Goal: Task Accomplishment & Management: Manage account settings

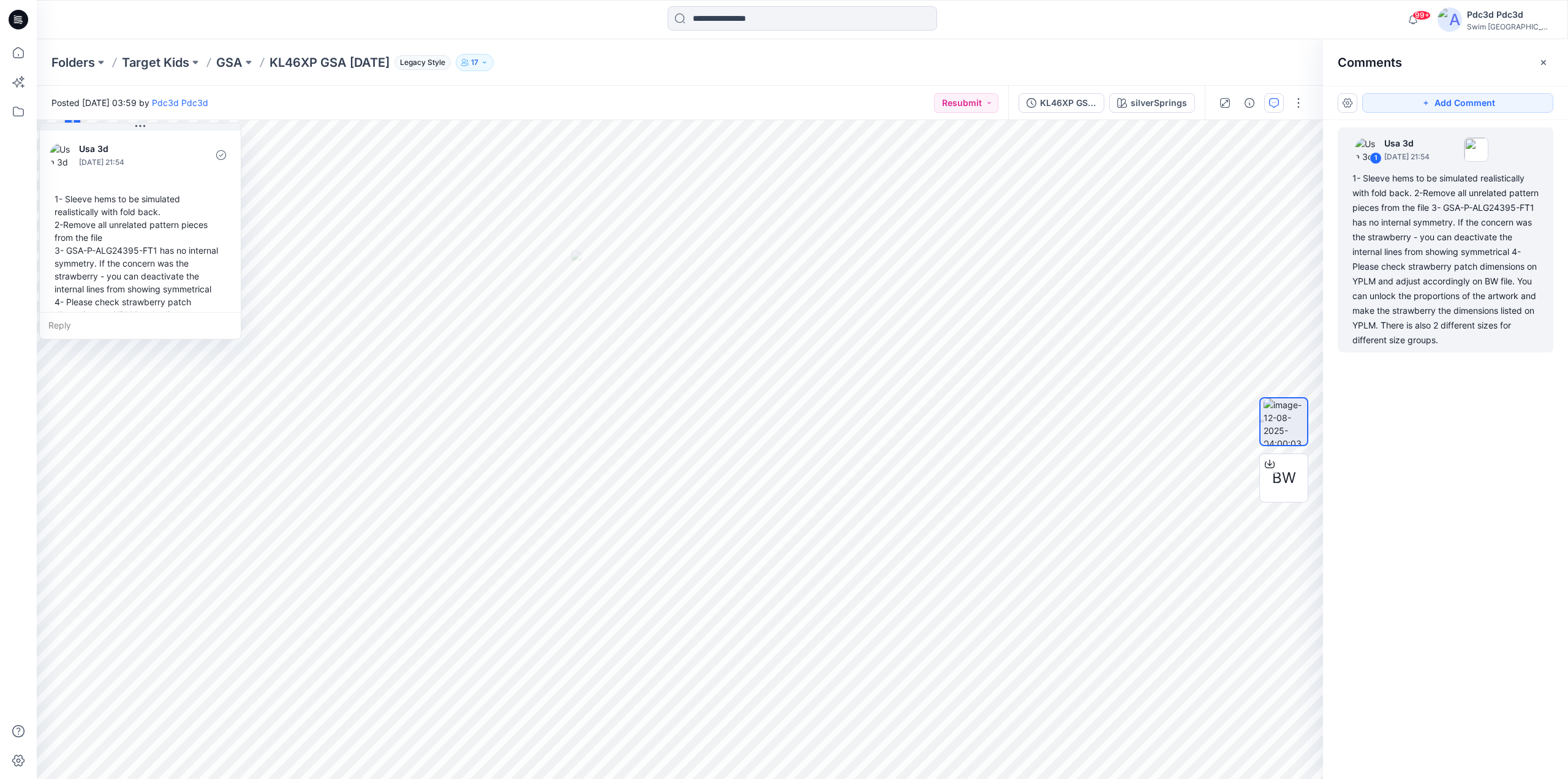
scroll to position [86, 0]
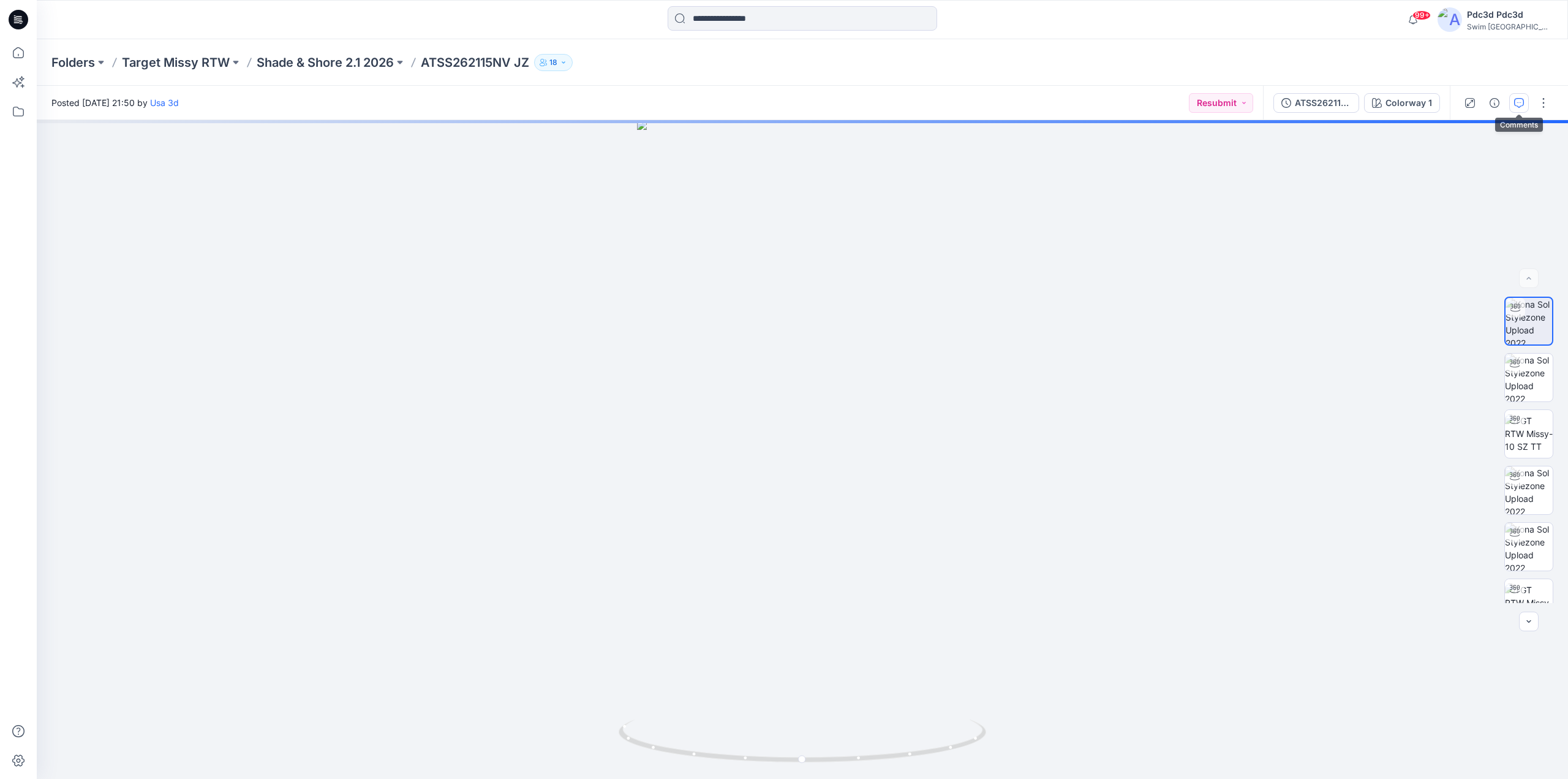
click at [1521, 99] on icon "button" at bounding box center [1520, 103] width 10 height 10
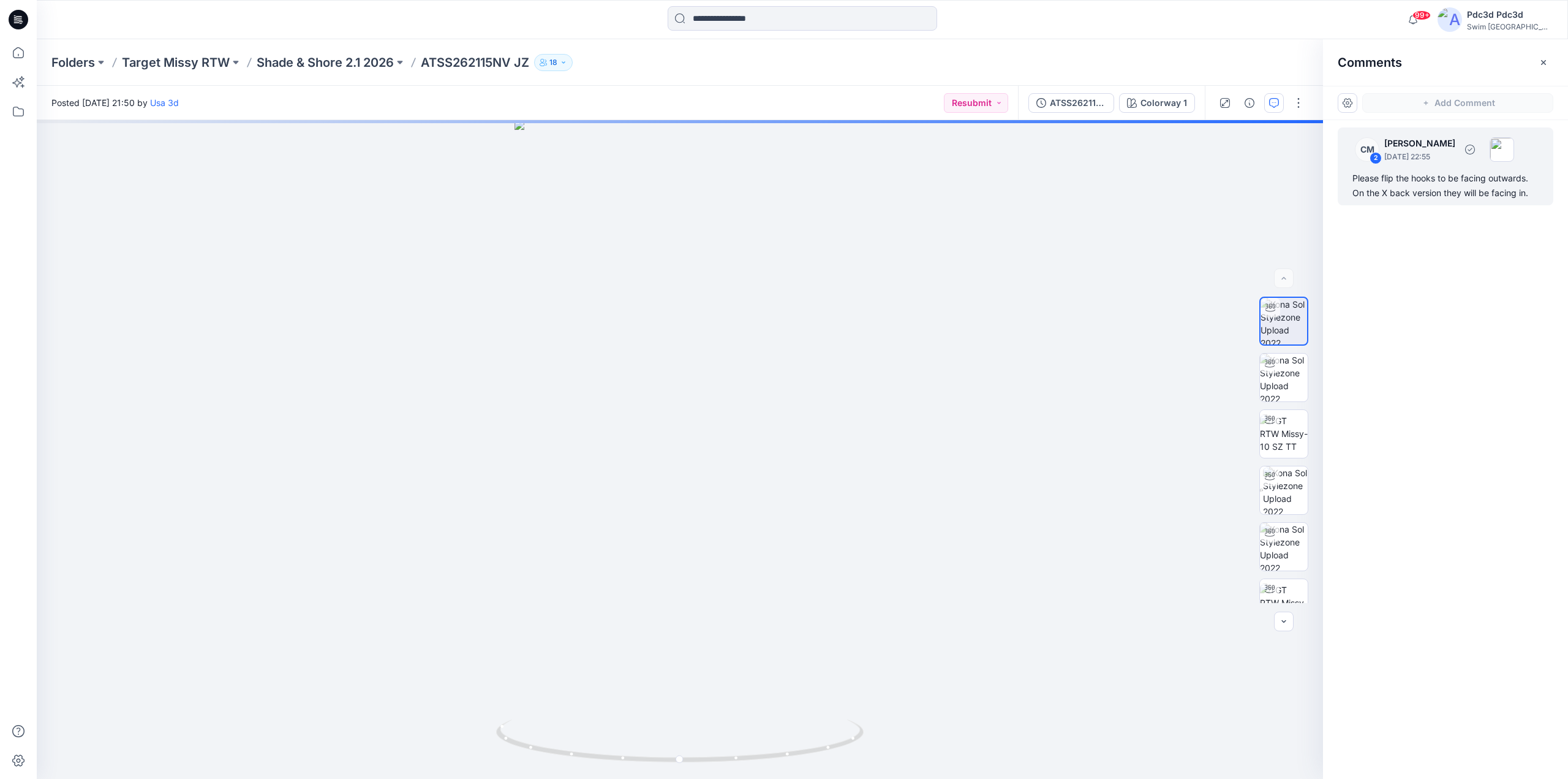
click at [1432, 194] on div "Please flip the hooks to be facing outwards. On the X back version they will be…" at bounding box center [1445, 186] width 186 height 30
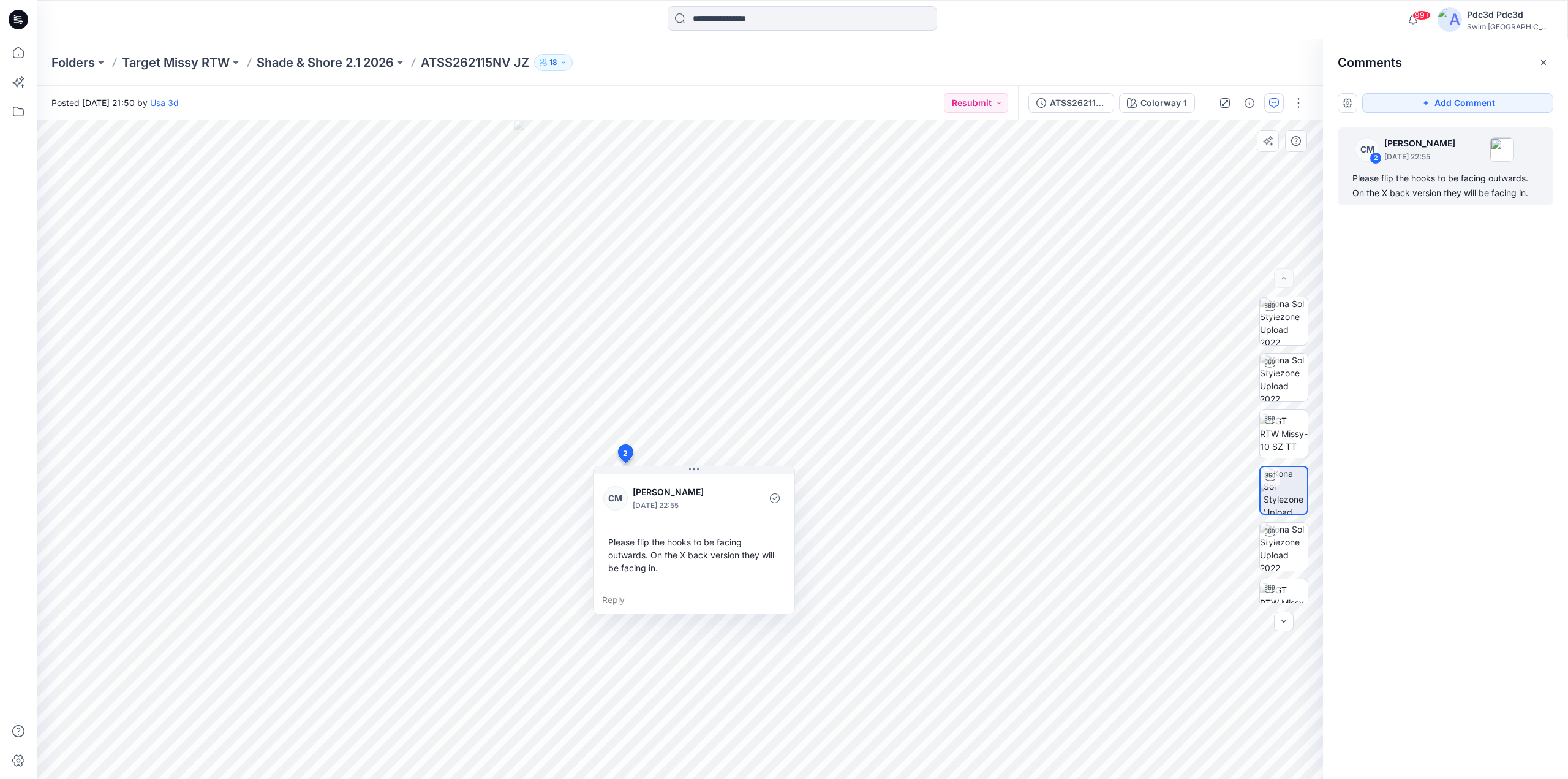
drag, startPoint x: 671, startPoint y: 576, endPoint x: 660, endPoint y: 575, distance: 11.0
click at [659, 575] on div "Please flip the hooks to be facing outwards. On the X back version they will be…" at bounding box center [694, 554] width 181 height 48
drag, startPoint x: 1535, startPoint y: 193, endPoint x: 1353, endPoint y: 171, distance: 183.3
click at [1353, 171] on div "Please flip the hooks to be facing outwards. On the X back version they will be…" at bounding box center [1445, 186] width 186 height 30
copy div "Please flip the hooks to be facing outwards. On the X back version they will be…"
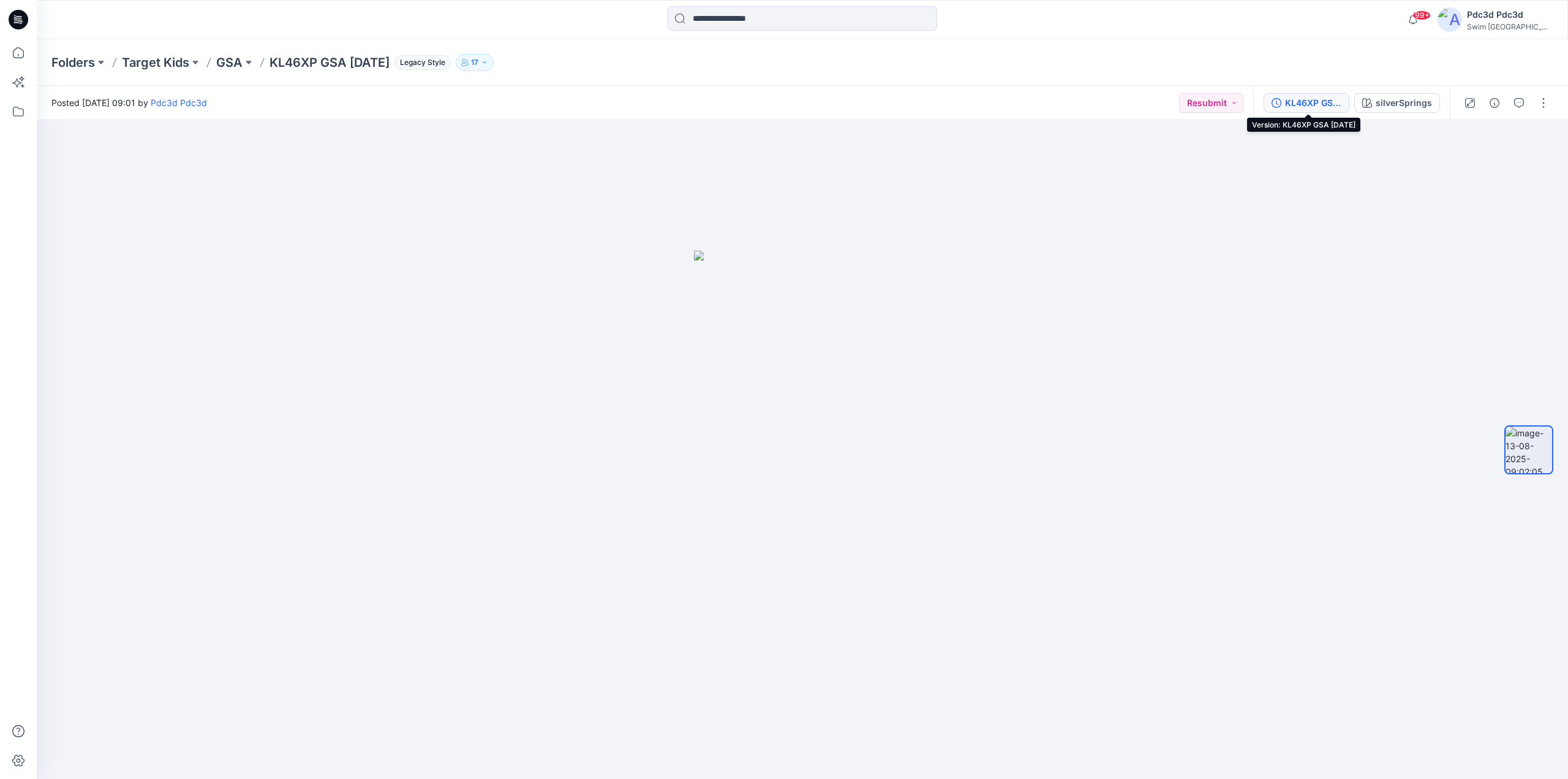
click at [1277, 104] on icon "button" at bounding box center [1277, 103] width 10 height 10
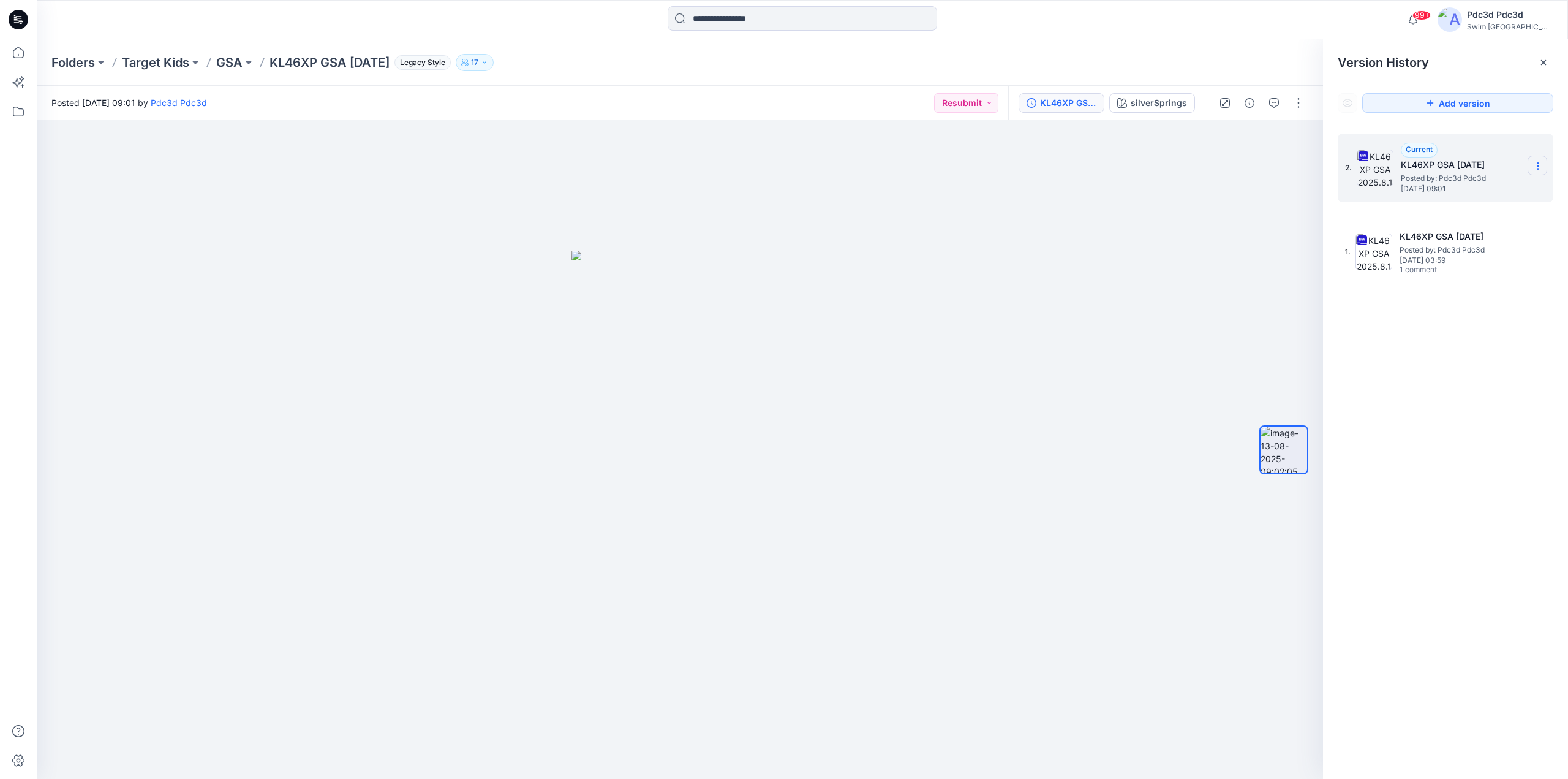
click at [1537, 167] on icon at bounding box center [1538, 166] width 10 height 10
click at [1450, 266] on span "Delete Version" at bounding box center [1454, 269] width 57 height 15
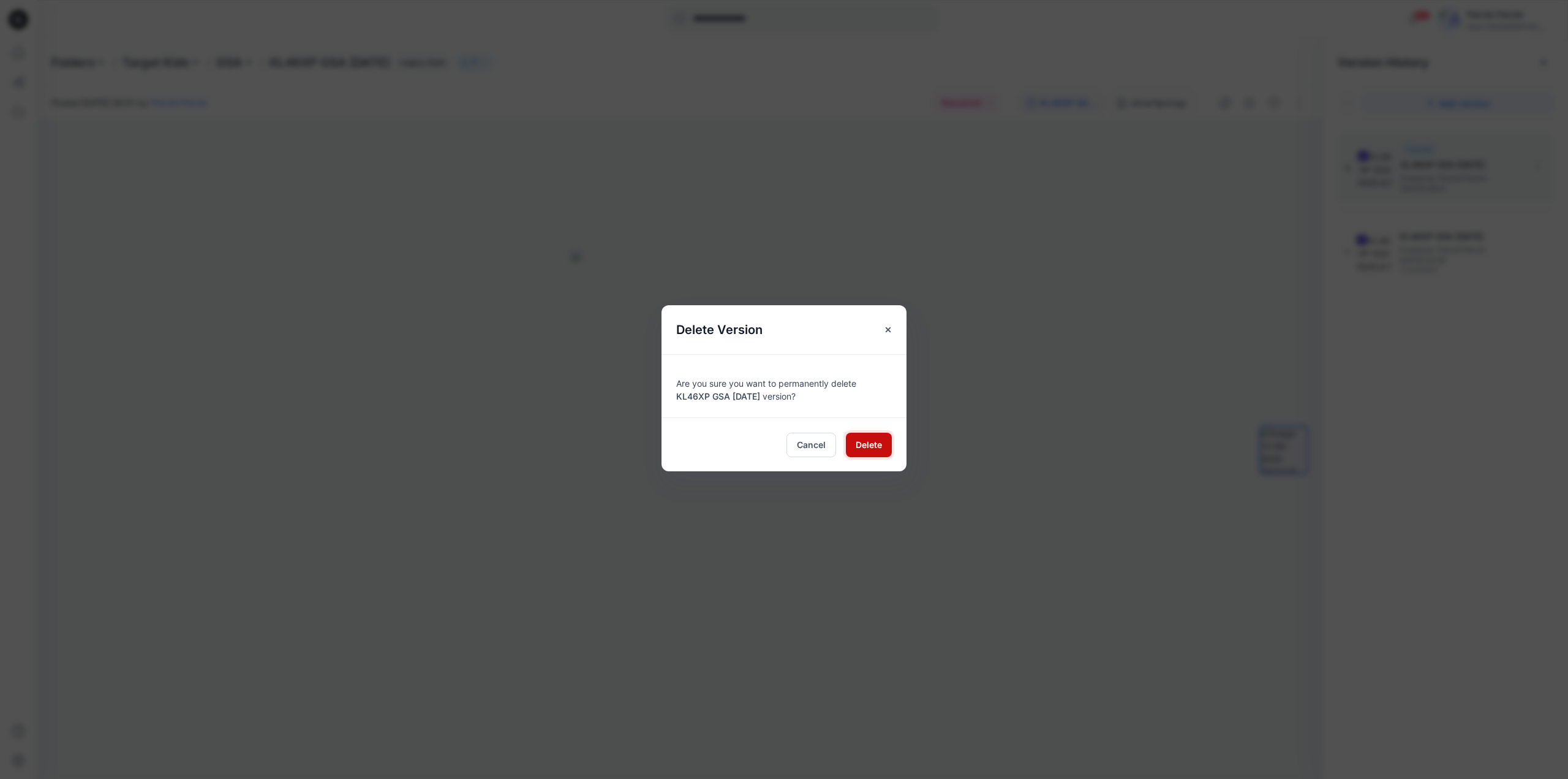
click at [861, 447] on span "Delete" at bounding box center [869, 444] width 27 height 13
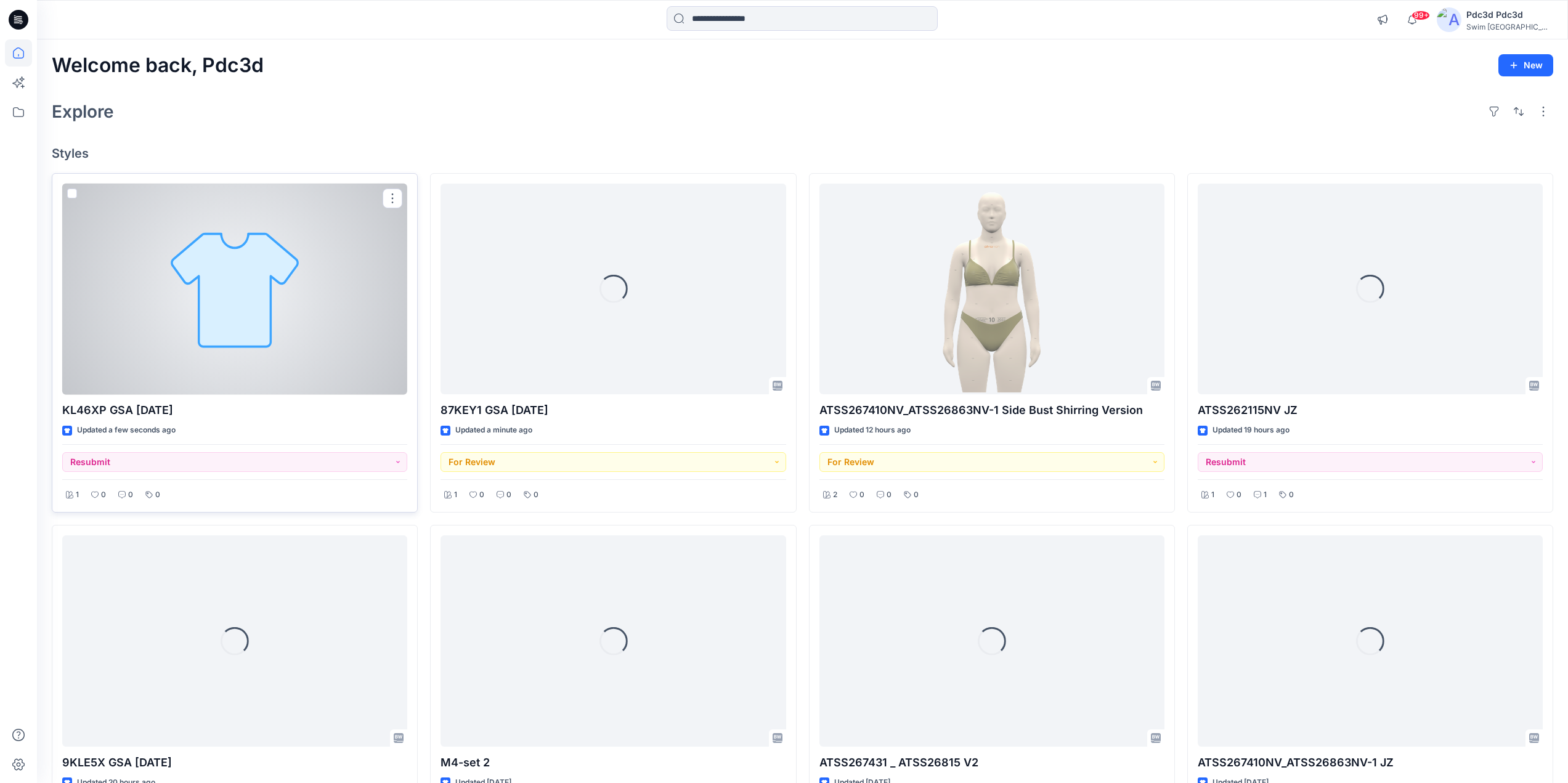
click at [244, 263] on div at bounding box center [235, 288] width 345 height 211
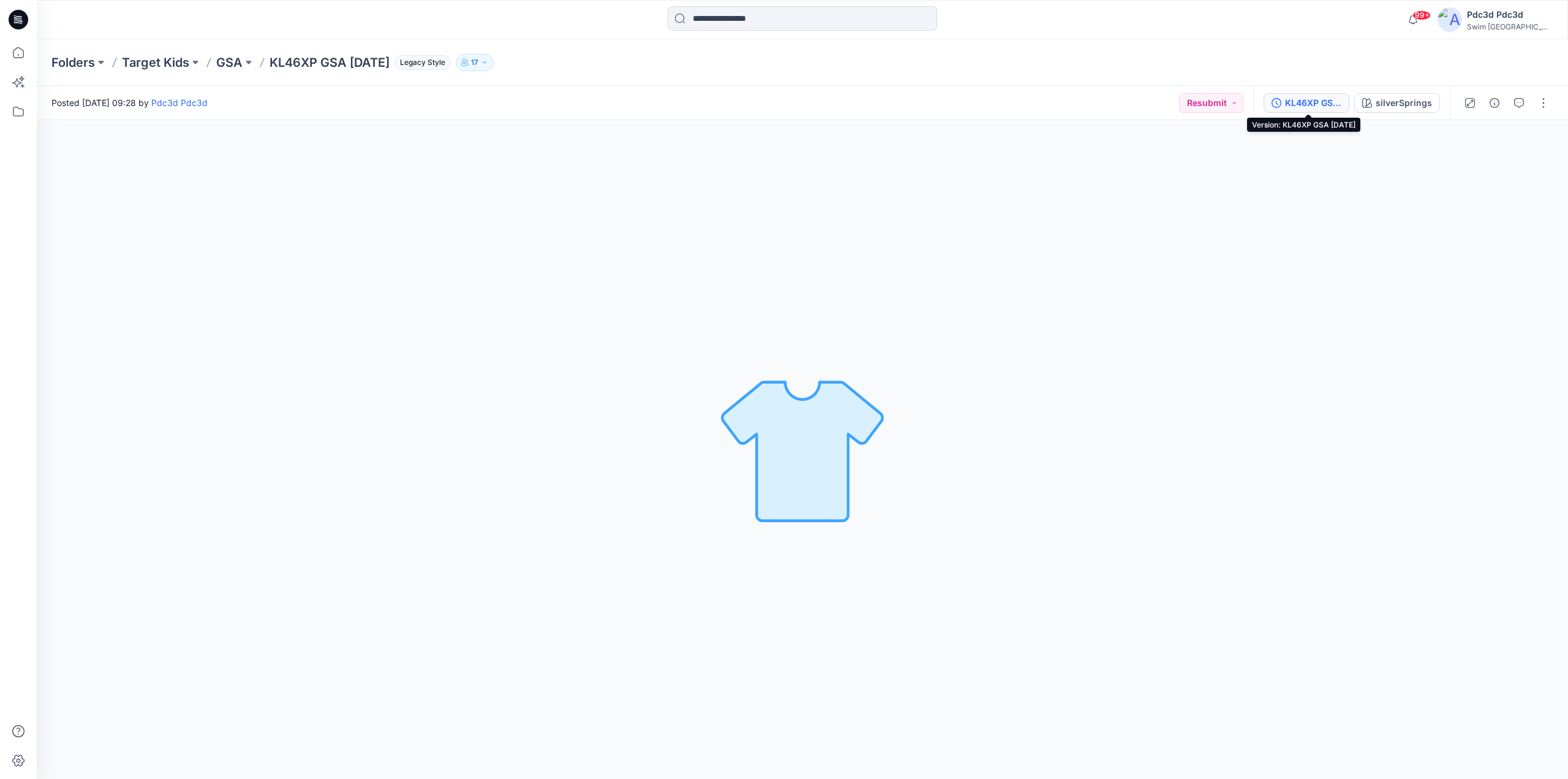
click at [1280, 99] on icon "button" at bounding box center [1277, 103] width 10 height 10
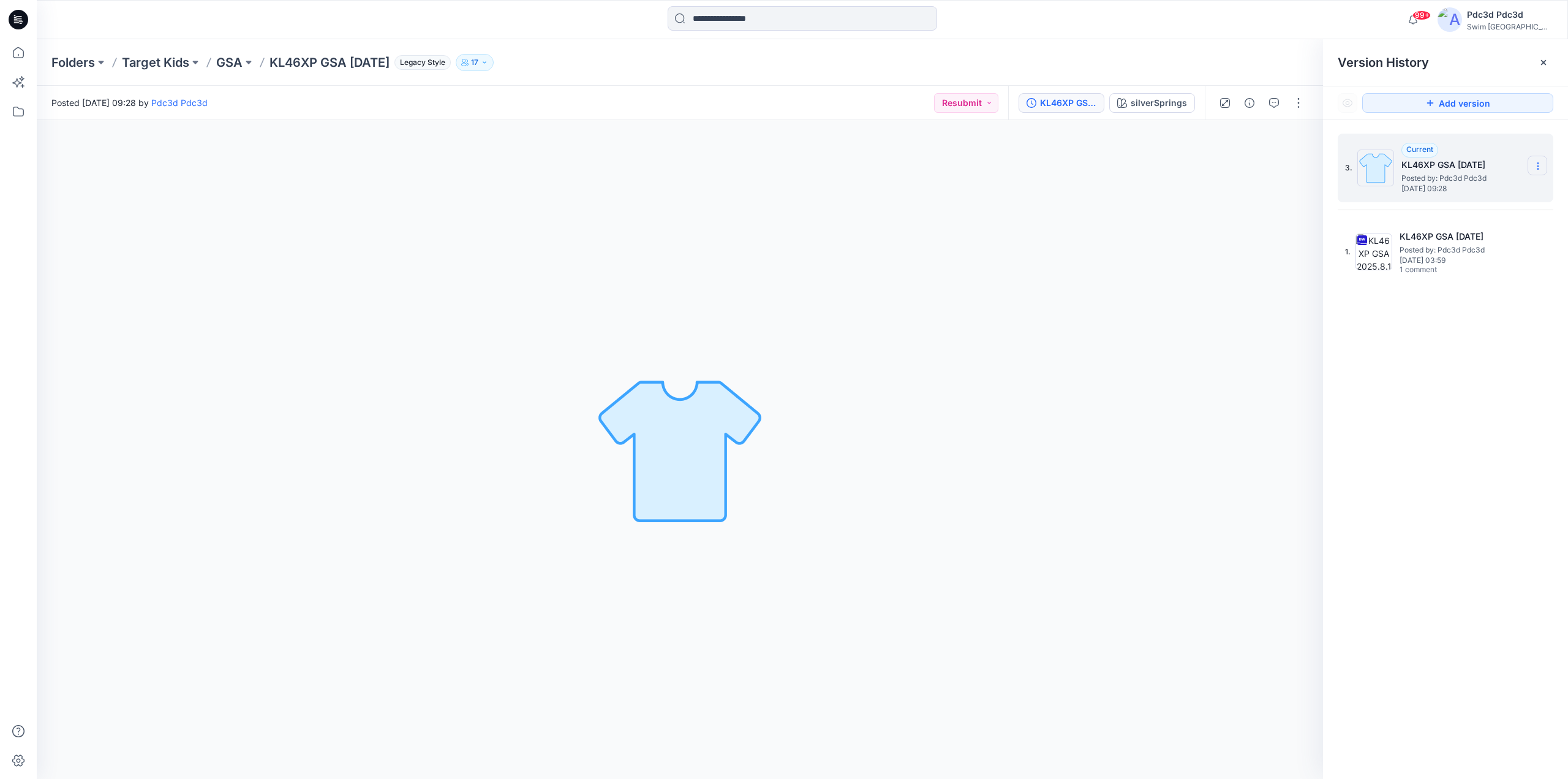
click at [1540, 166] on icon at bounding box center [1538, 166] width 10 height 10
click at [1430, 241] on span "Delete Version" at bounding box center [1454, 244] width 57 height 15
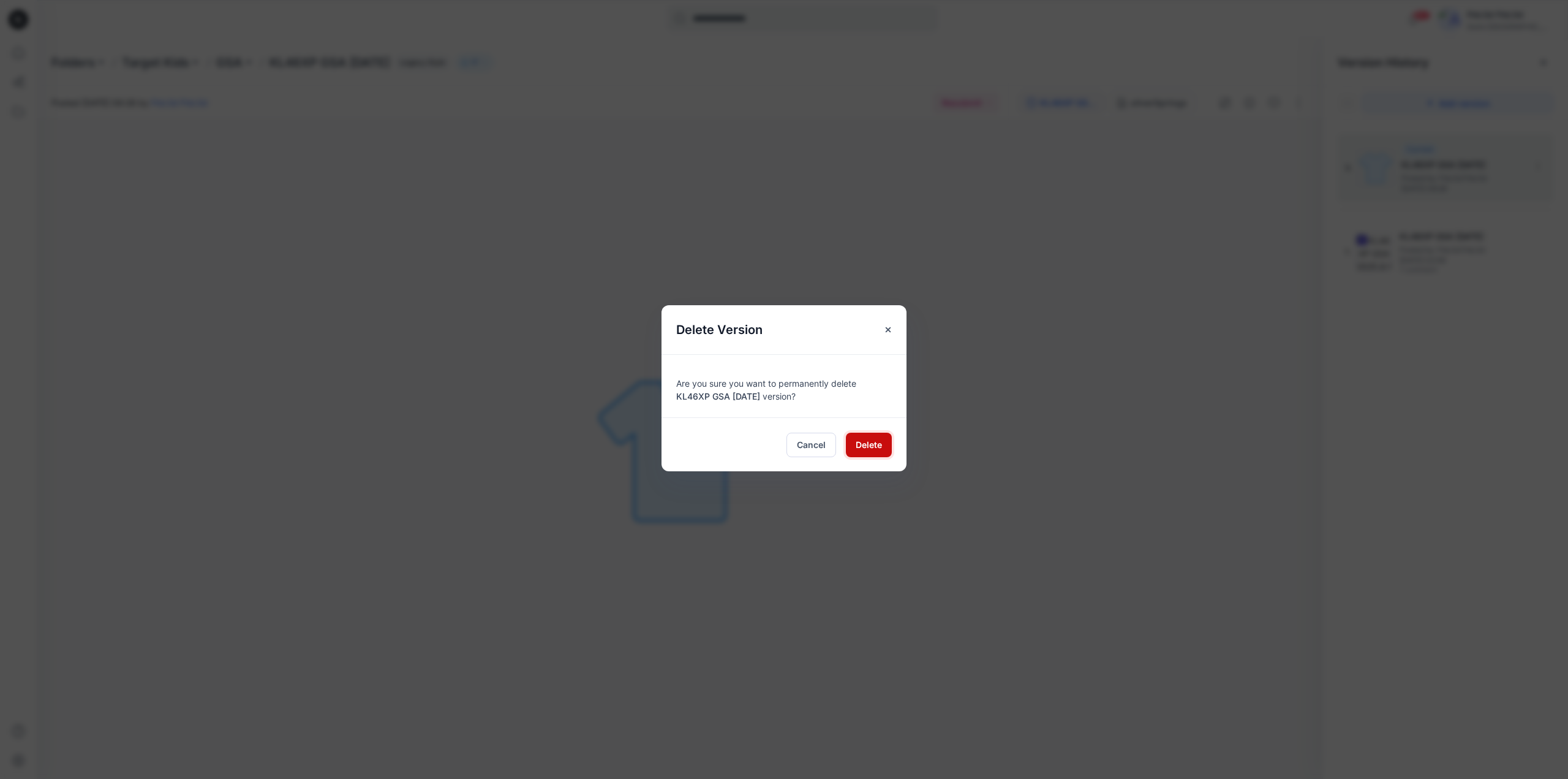
click at [868, 442] on span "Delete" at bounding box center [869, 444] width 27 height 13
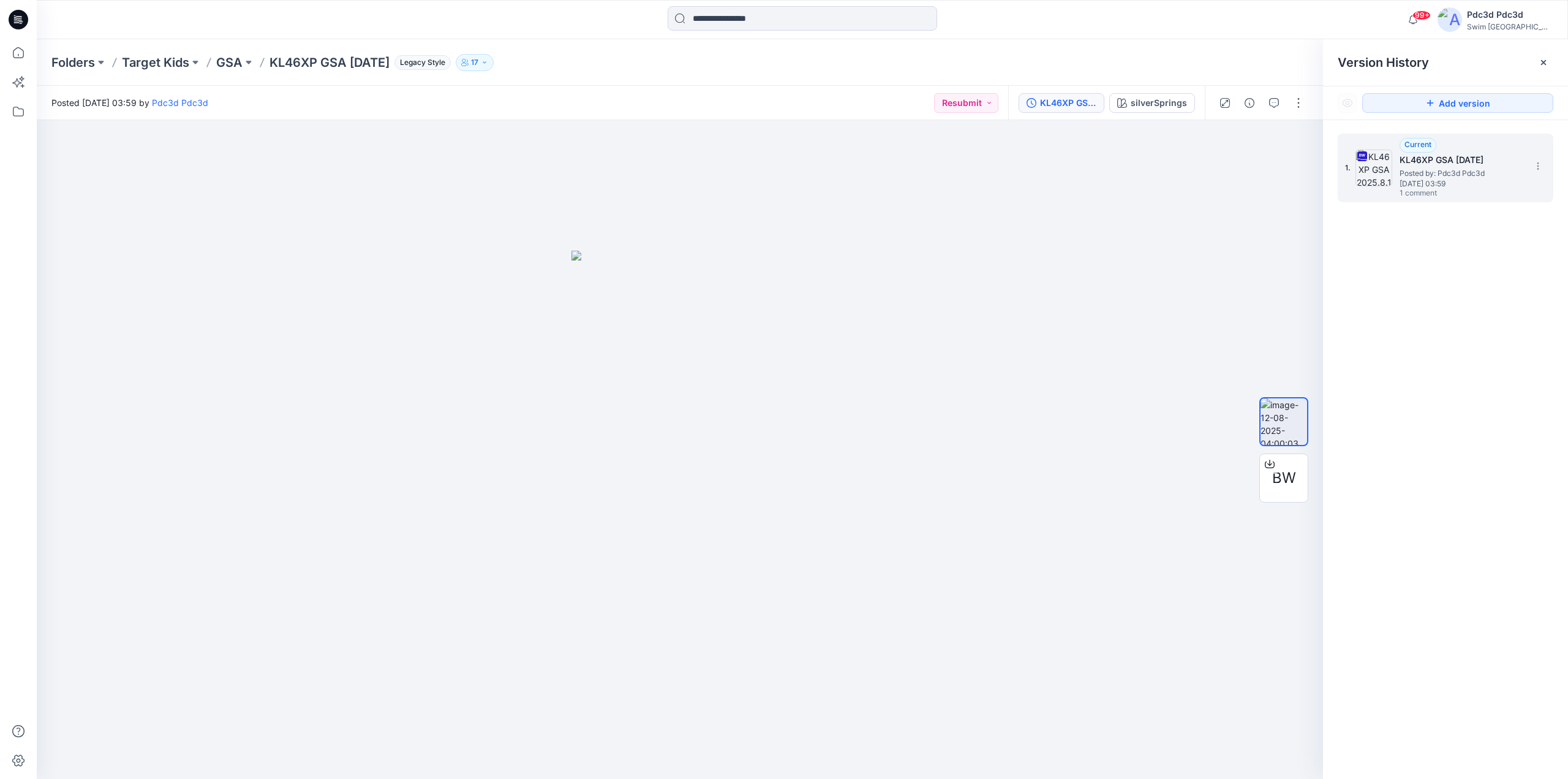
click at [1411, 184] on span "[DATE] 03:59" at bounding box center [1461, 183] width 122 height 9
click at [1280, 103] on button "button" at bounding box center [1275, 103] width 20 height 20
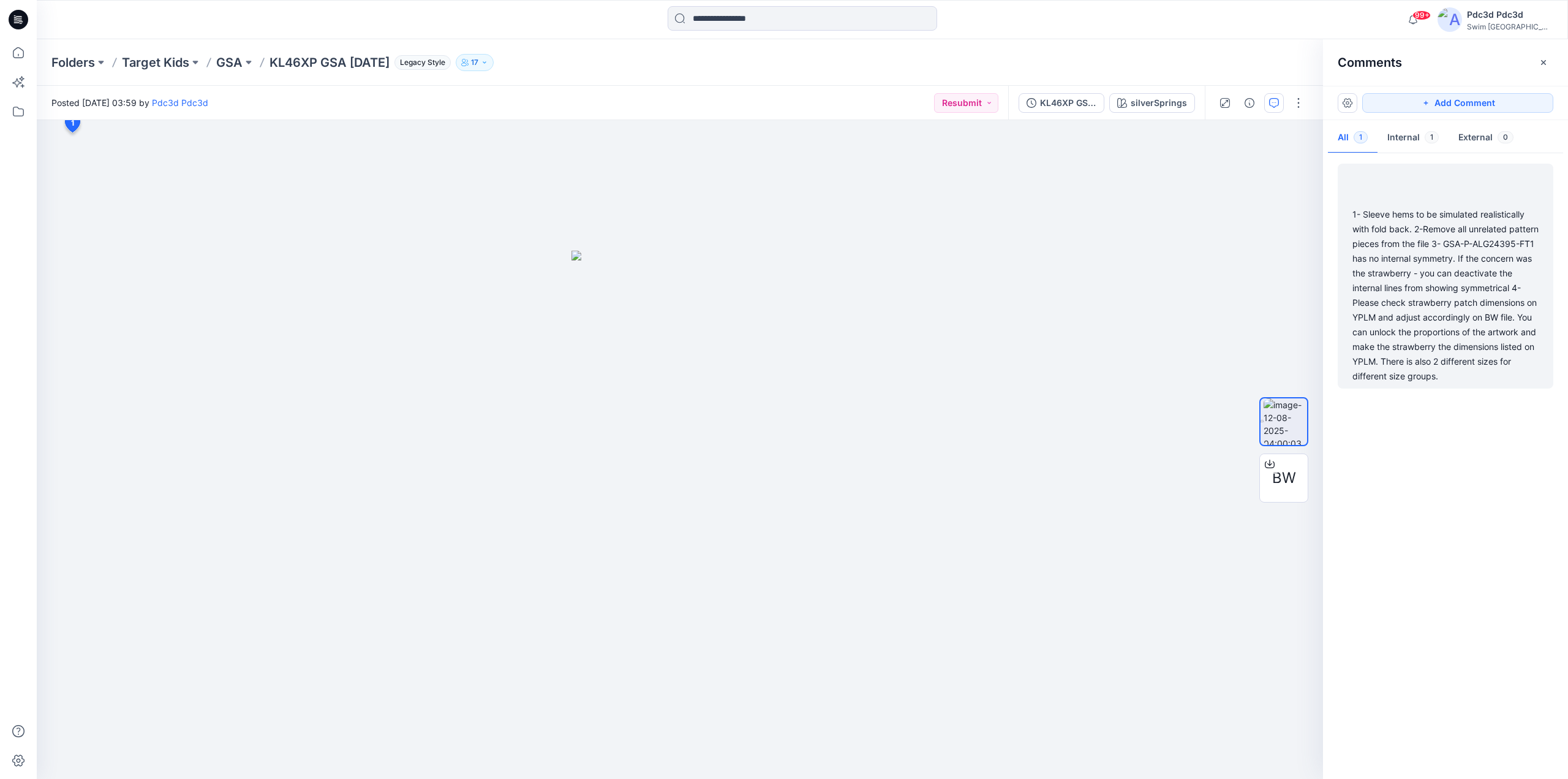
click at [1442, 372] on div "1- Sleeve hems to be simulated realistically with fold back. 2-Remove all unrel…" at bounding box center [1445, 294] width 186 height 176
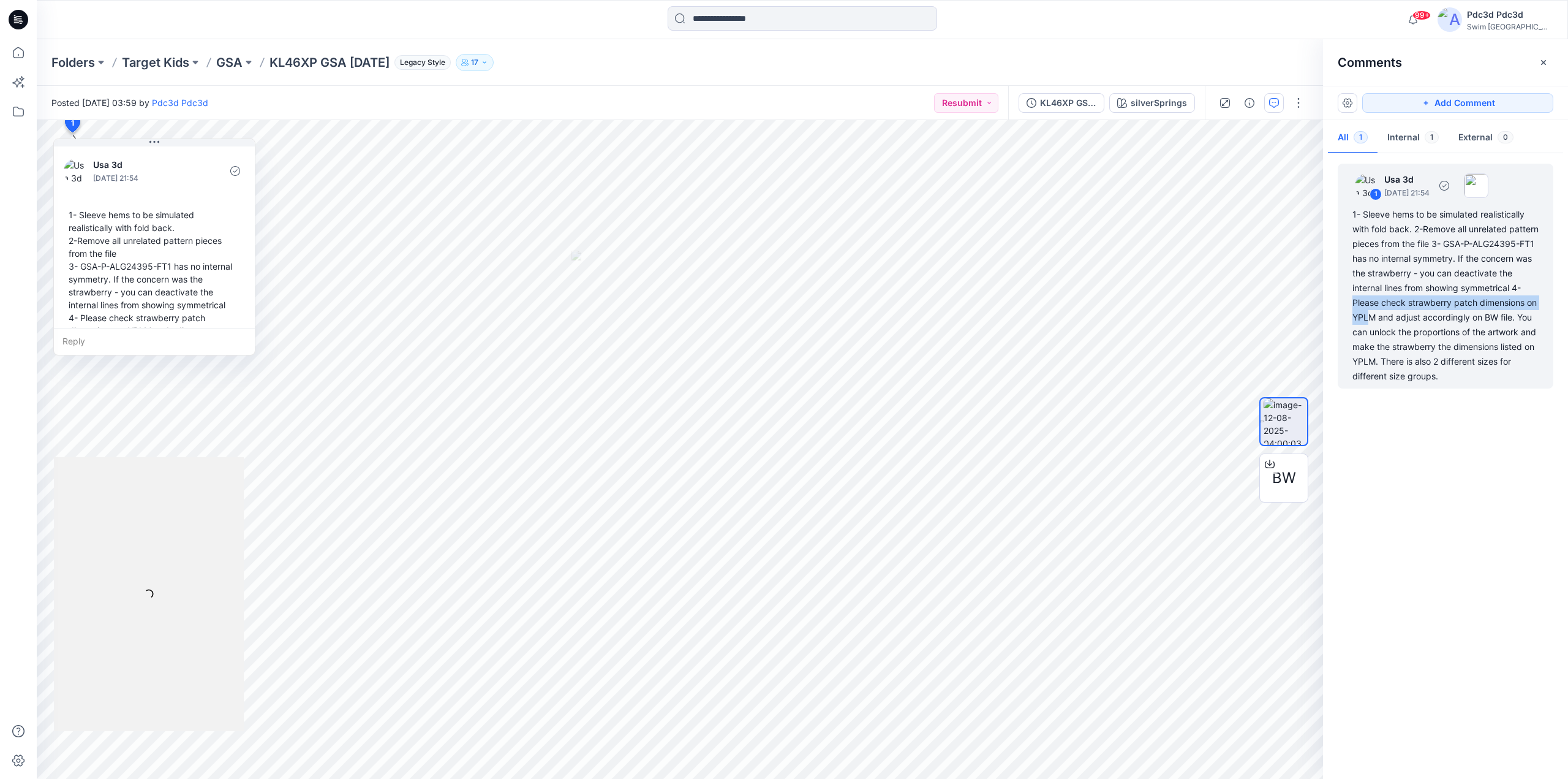
drag, startPoint x: 1457, startPoint y: 316, endPoint x: 1416, endPoint y: 307, distance: 42.0
click at [1416, 307] on div "1- Sleeve hems to be simulated realistically with fold back. 2-Remove all unrel…" at bounding box center [1445, 294] width 186 height 176
click at [1471, 314] on div "1- Sleeve hems to be simulated realistically with fold back. 2-Remove all unrel…" at bounding box center [1445, 294] width 186 height 176
drag, startPoint x: 1465, startPoint y: 317, endPoint x: 1417, endPoint y: 303, distance: 50.0
click at [1417, 303] on div "1- Sleeve hems to be simulated realistically with fold back. 2-Remove all unrel…" at bounding box center [1445, 294] width 186 height 176
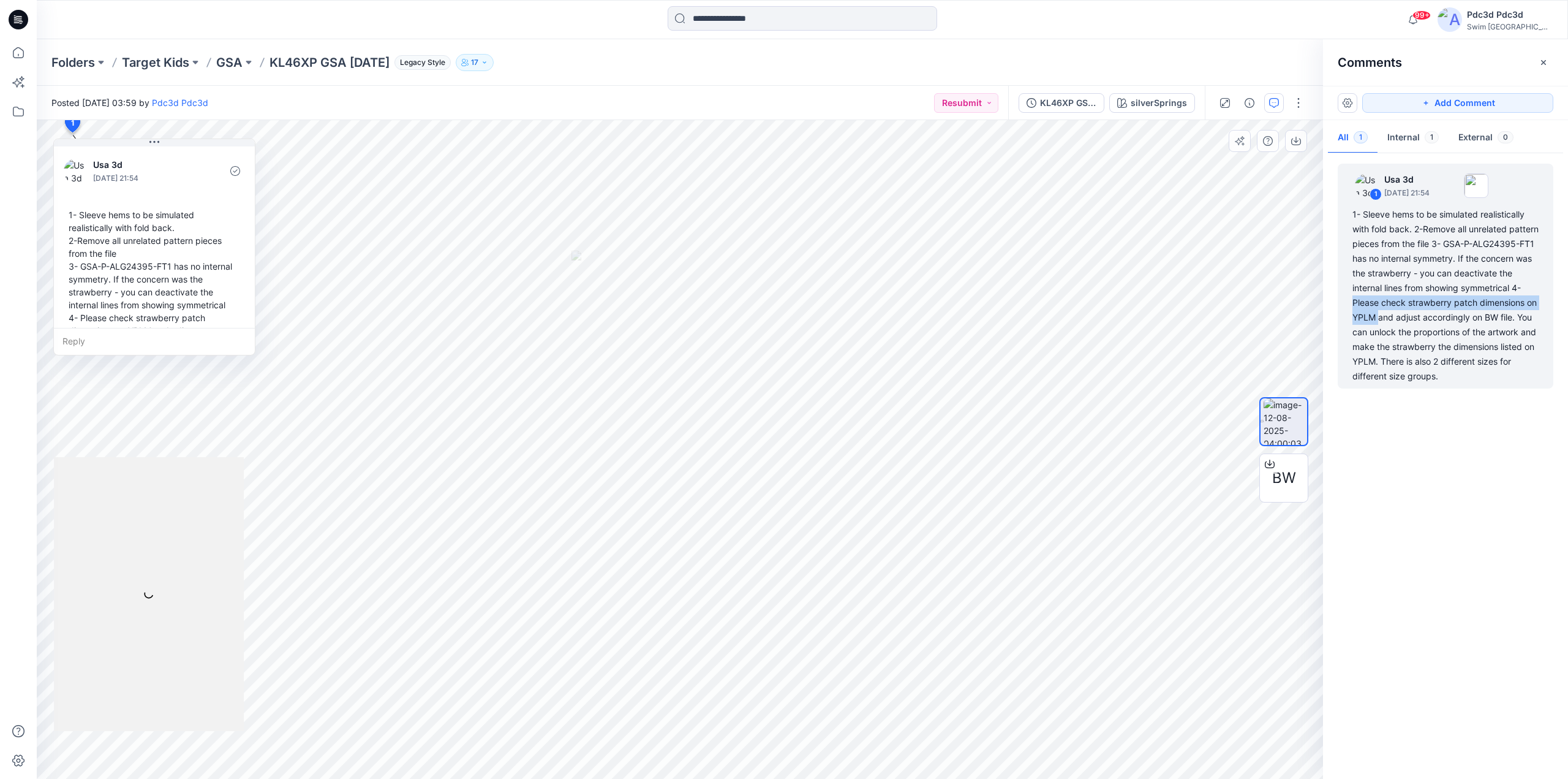
copy div "Please check strawberry patch dimensions on YPLM"
click at [18, 49] on icon at bounding box center [18, 52] width 27 height 27
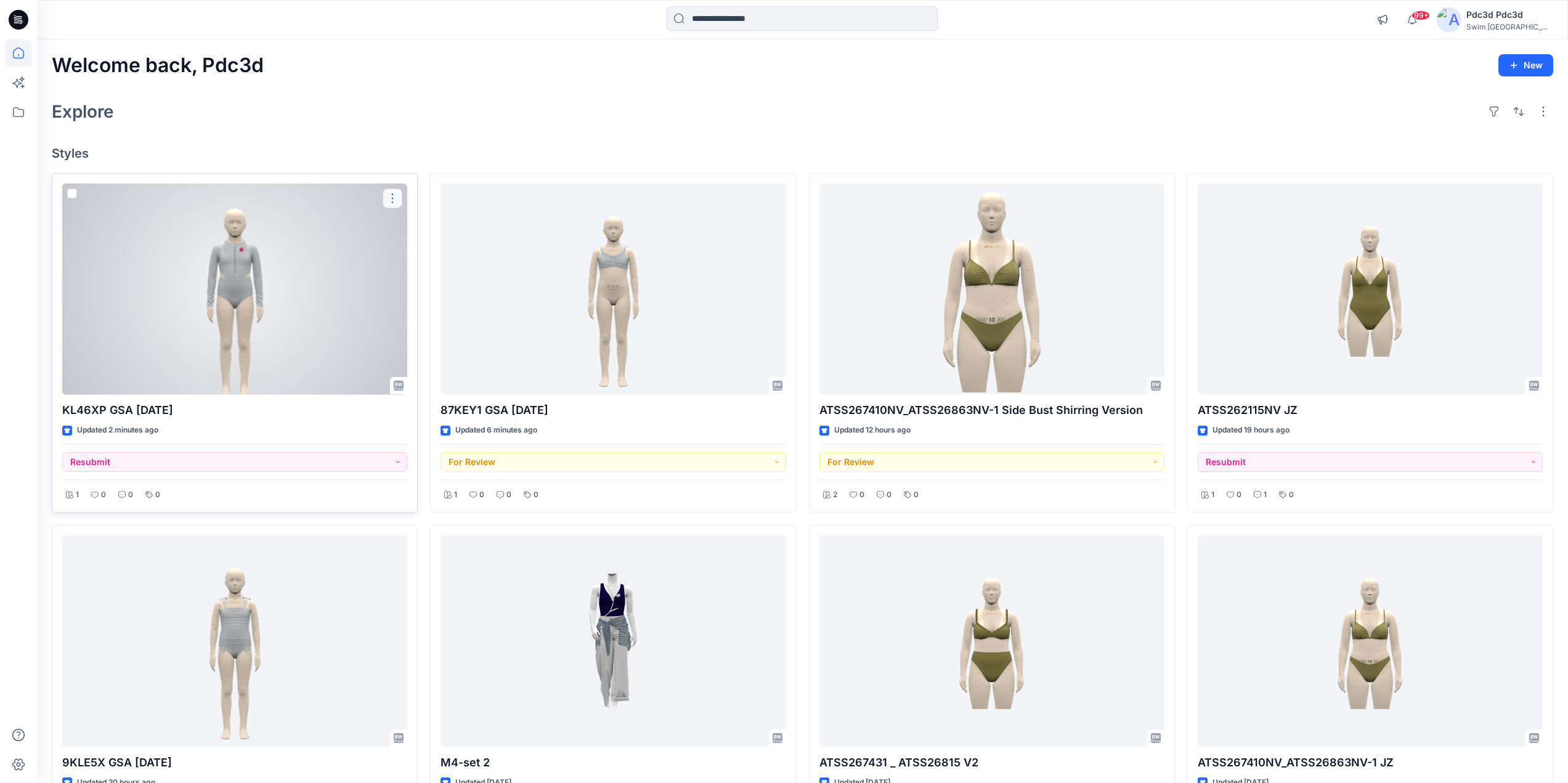
click at [395, 197] on button "button" at bounding box center [393, 198] width 20 height 20
click at [348, 424] on div "Updated 2 minutes ago" at bounding box center [235, 430] width 345 height 13
click at [393, 457] on button "Resubmit" at bounding box center [235, 462] width 345 height 20
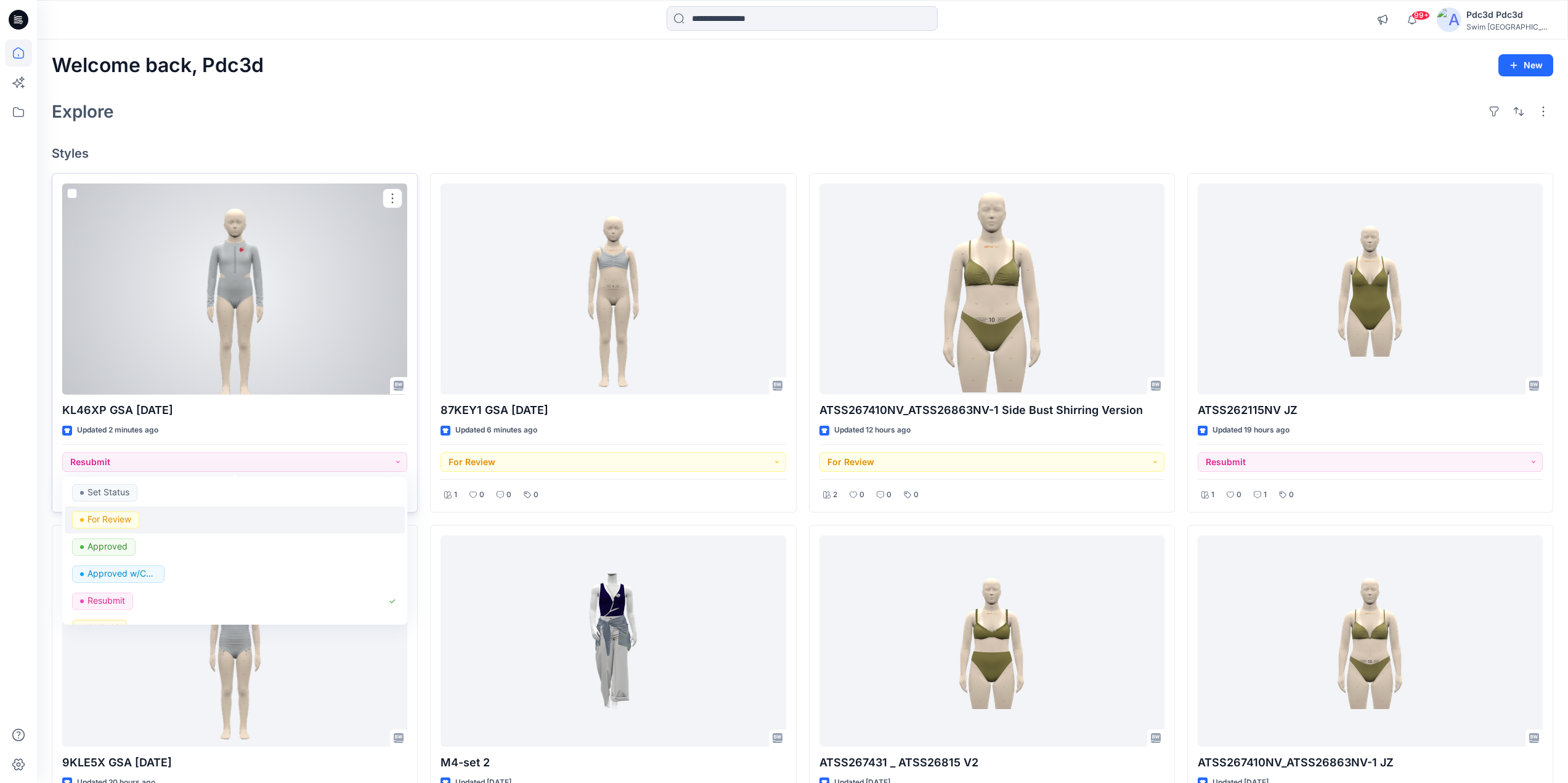
click at [106, 518] on p "For Review" at bounding box center [109, 520] width 44 height 16
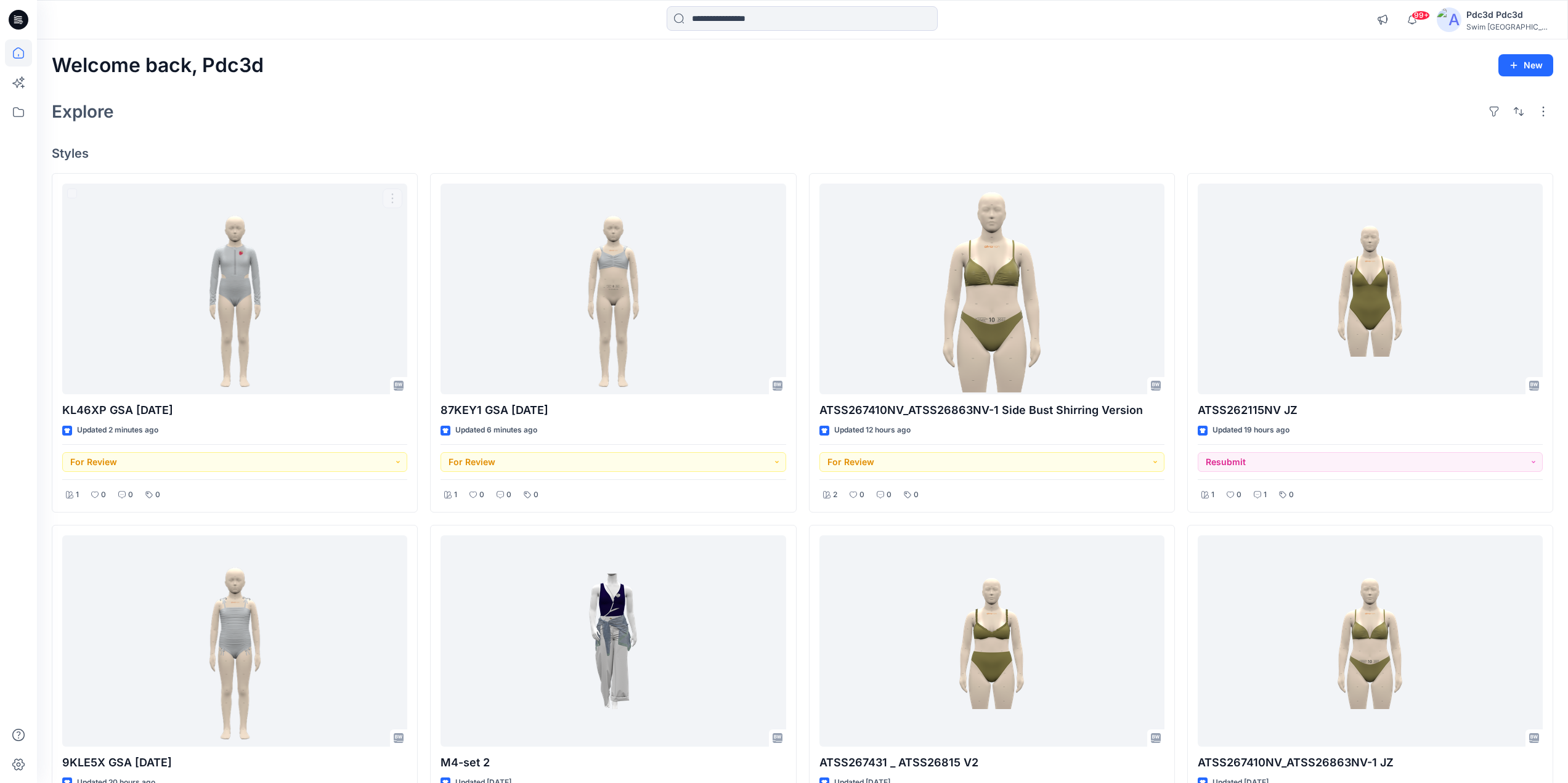
click at [348, 133] on div "Welcome back, Pdc3d New Explore Styles KL46XP GSA 2025.8.12 Updated 2 minutes a…" at bounding box center [802, 658] width 1531 height 1237
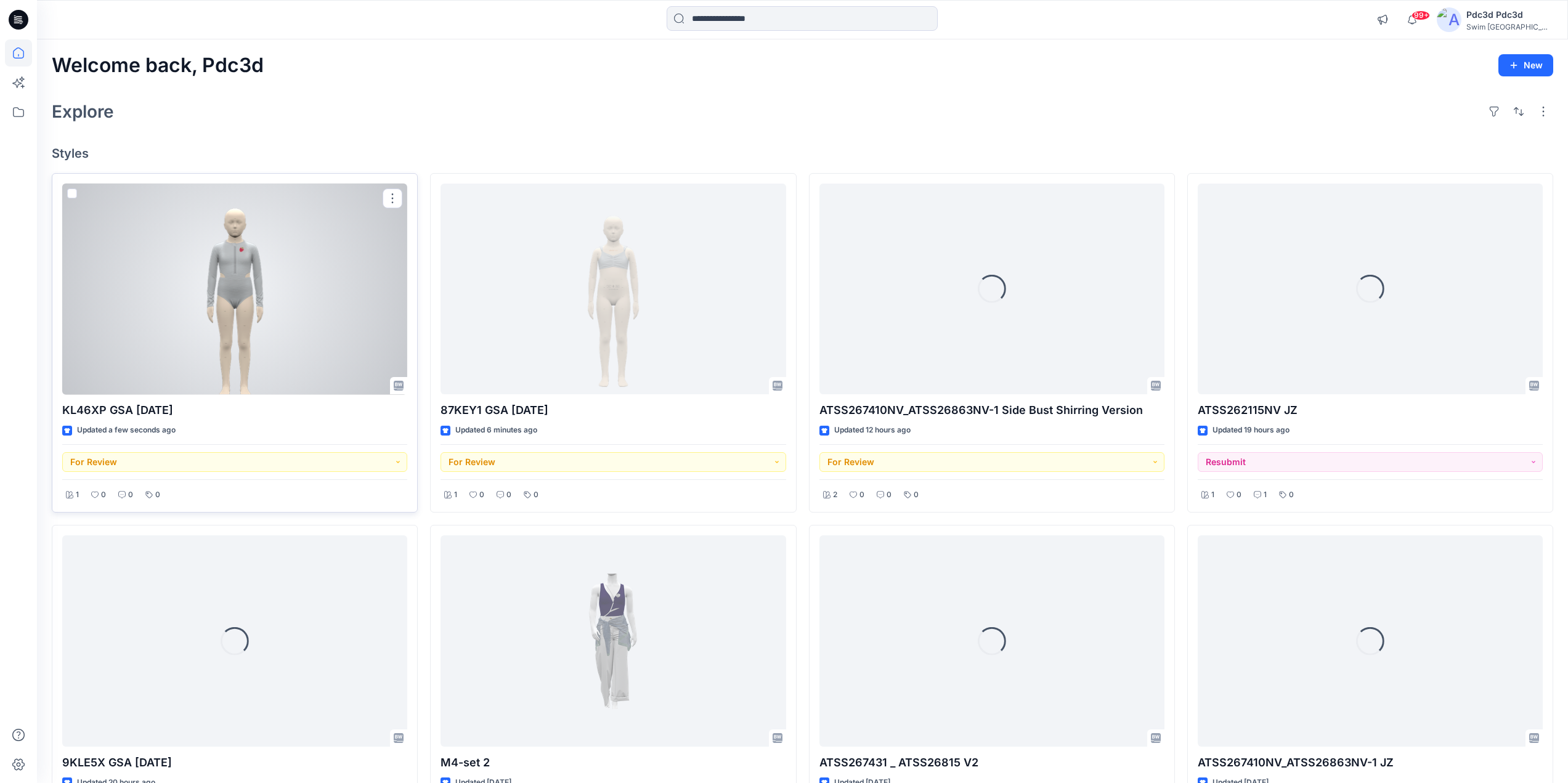
click at [249, 261] on div at bounding box center [235, 288] width 345 height 211
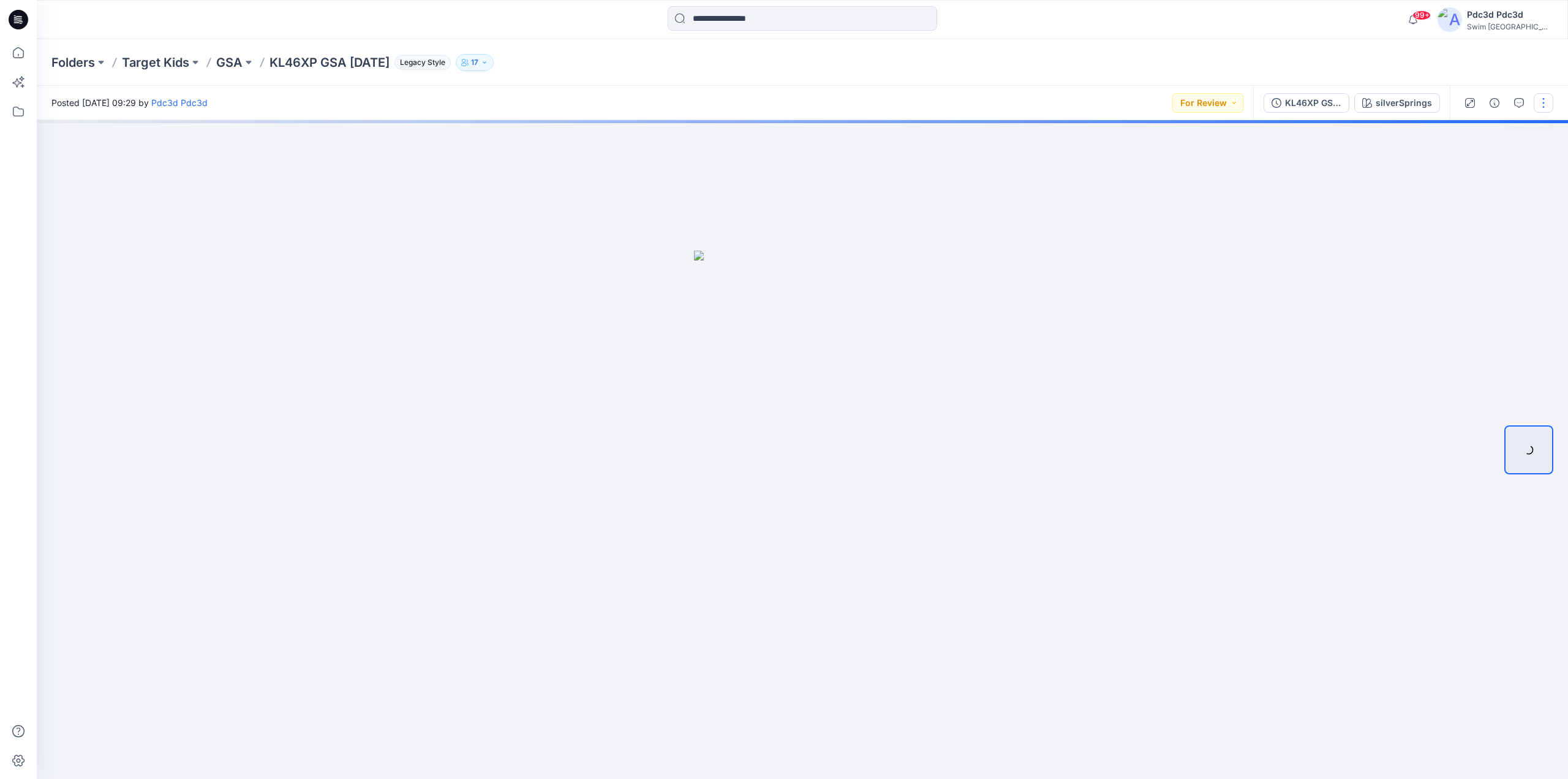
click at [1543, 101] on button "button" at bounding box center [1544, 103] width 20 height 20
click at [1474, 134] on button "Edit" at bounding box center [1492, 131] width 113 height 23
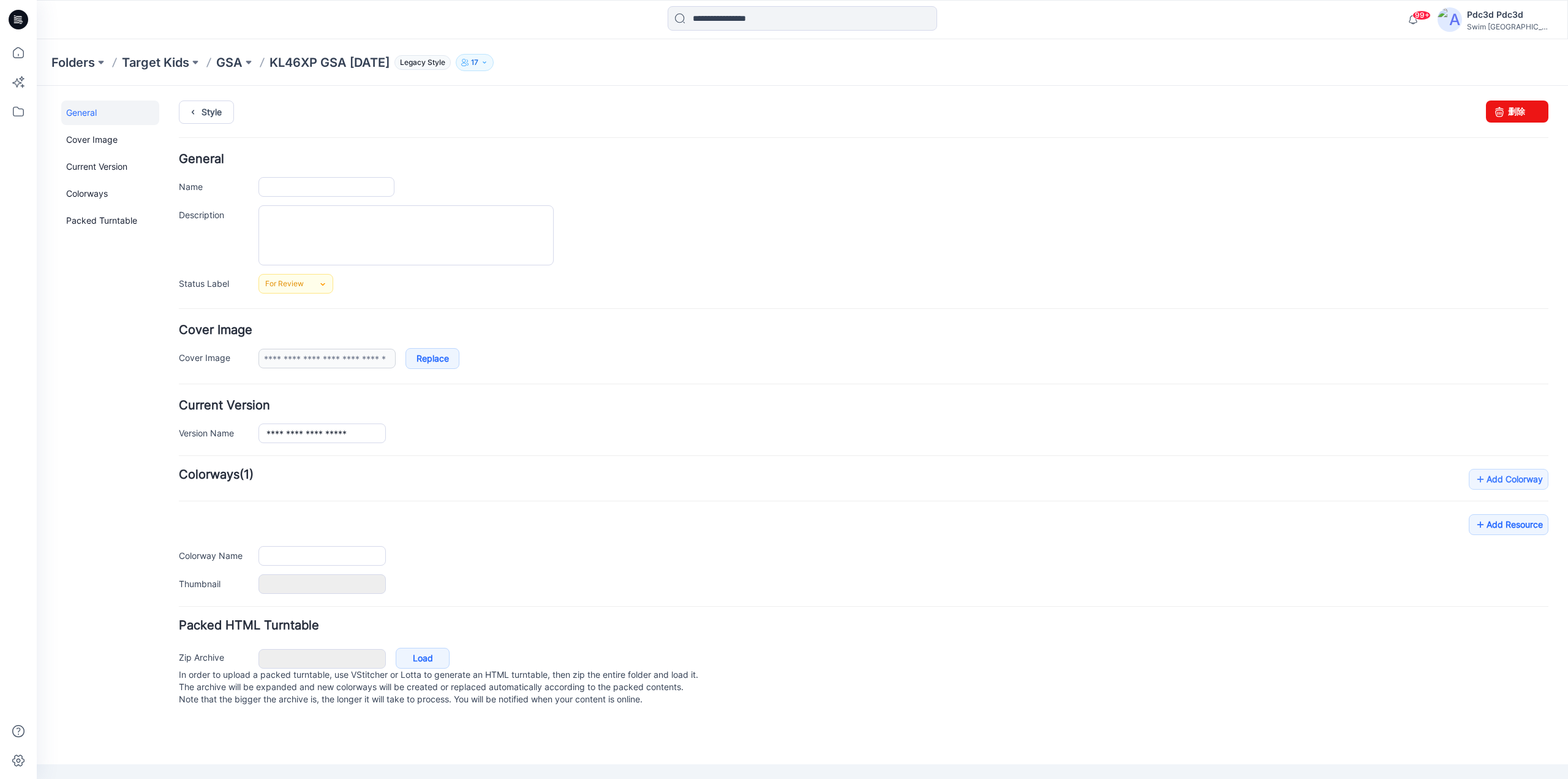
type input "**********"
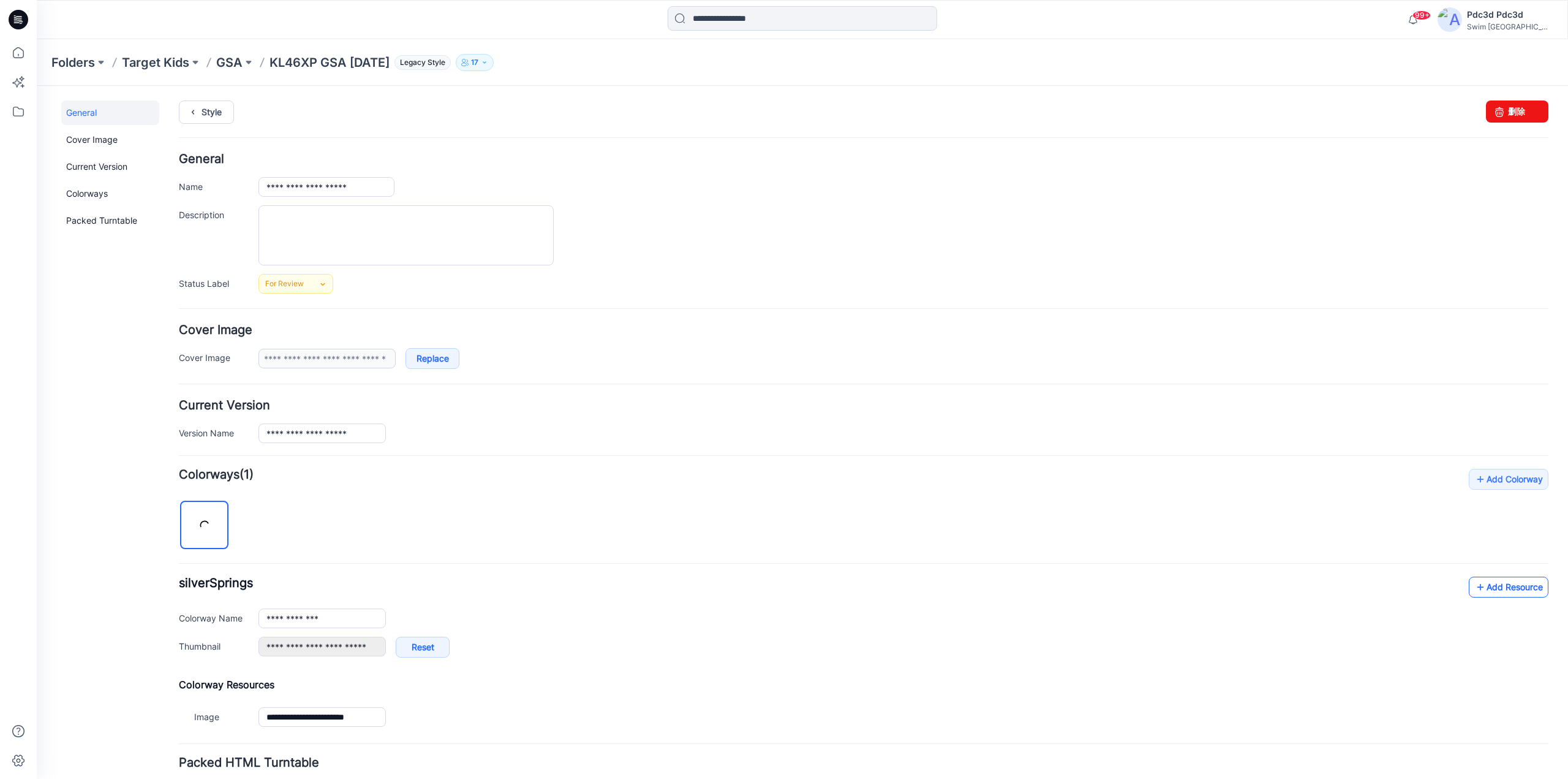
click at [1474, 587] on icon at bounding box center [1480, 587] width 12 height 20
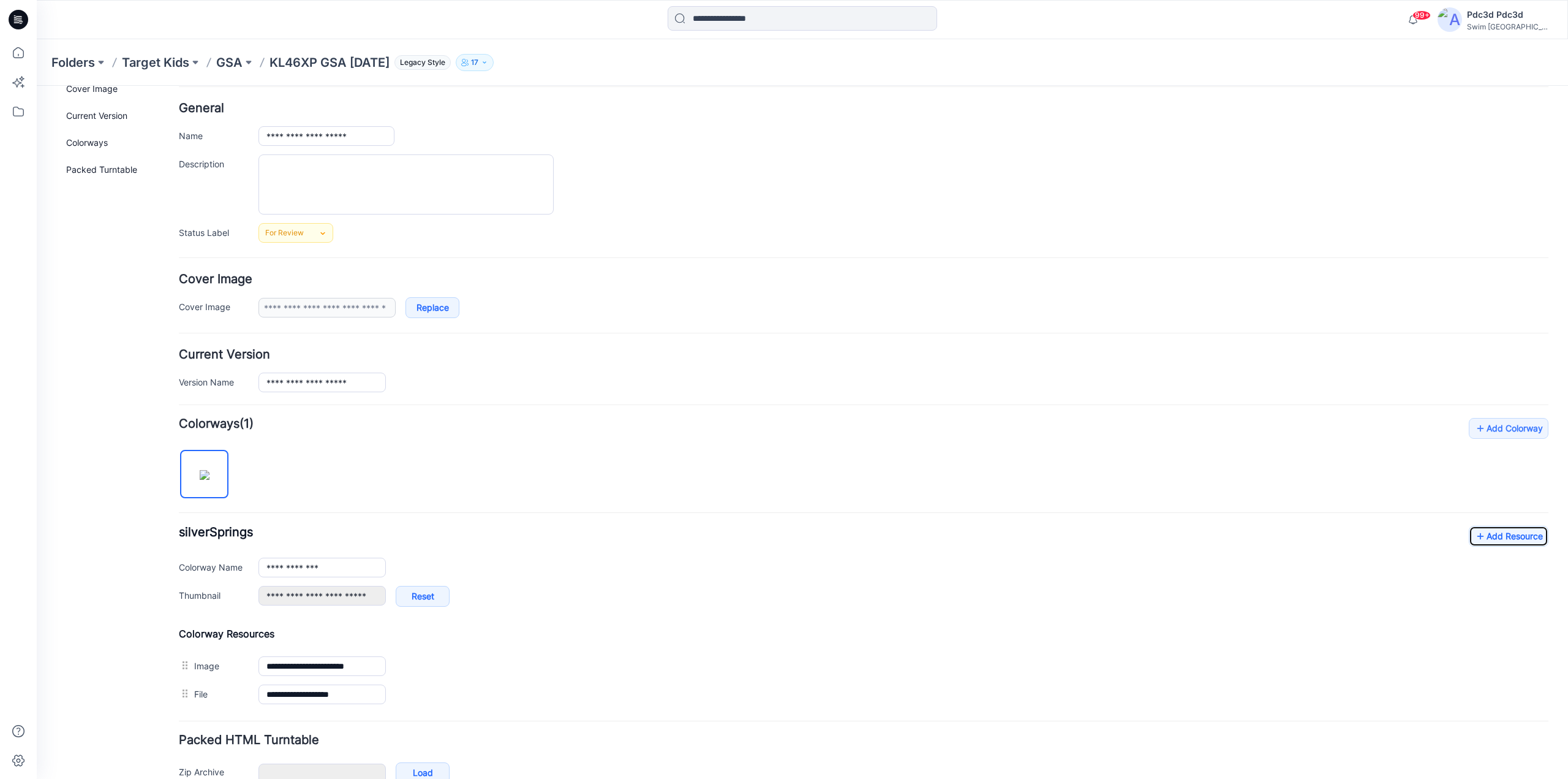
scroll to position [121, 0]
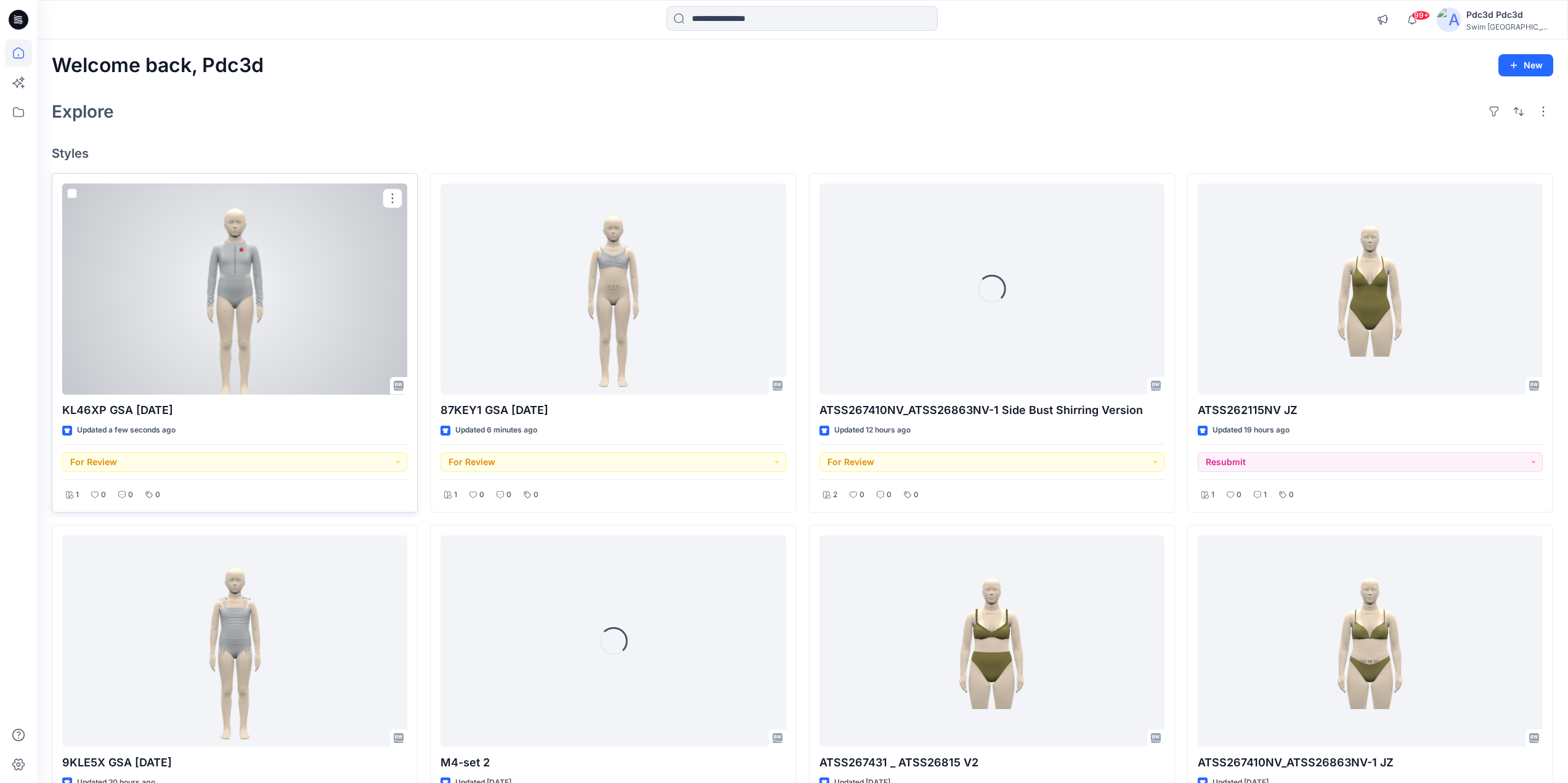
click at [216, 275] on div at bounding box center [235, 288] width 345 height 211
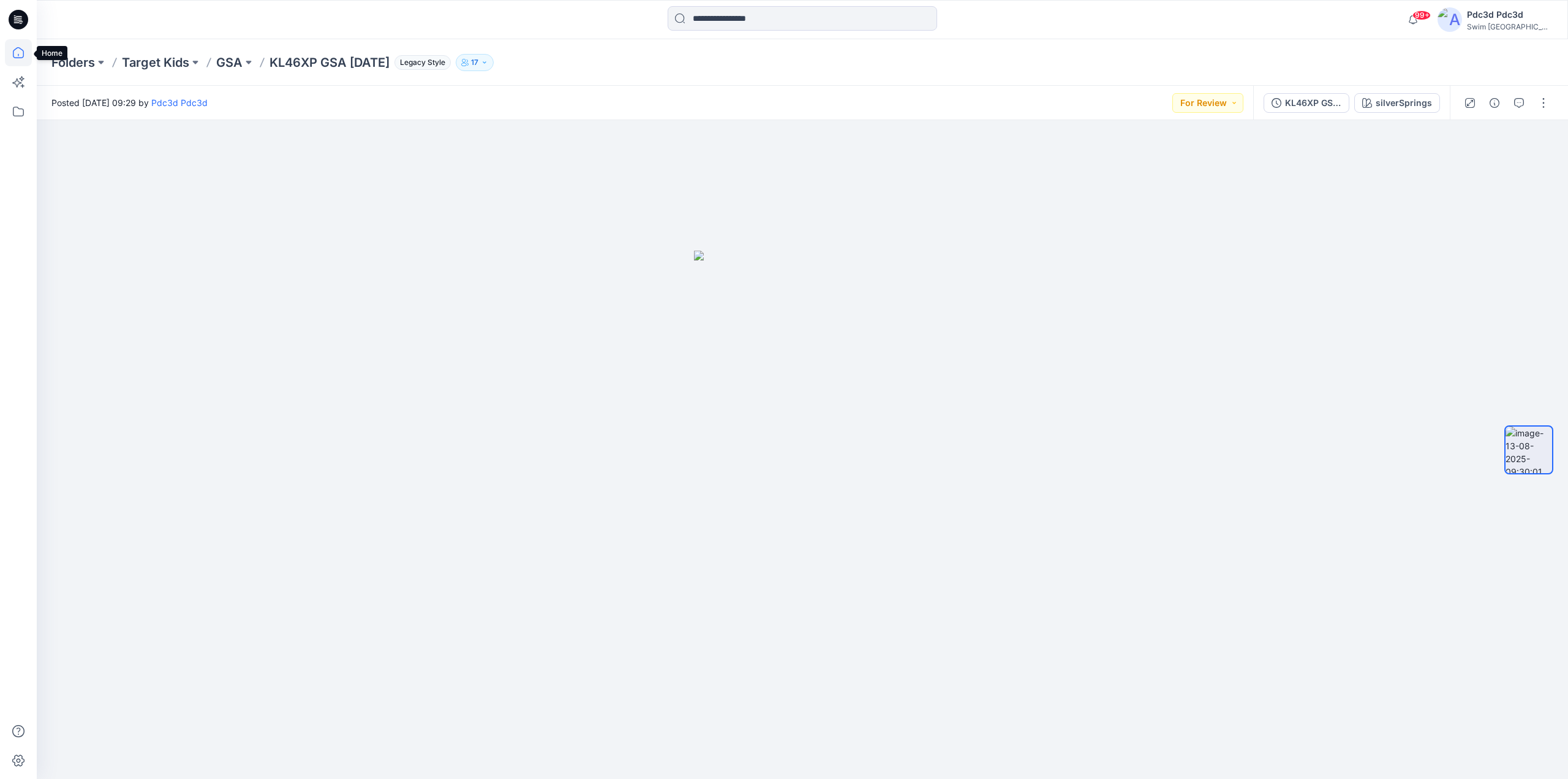
click at [30, 60] on icon at bounding box center [18, 52] width 27 height 27
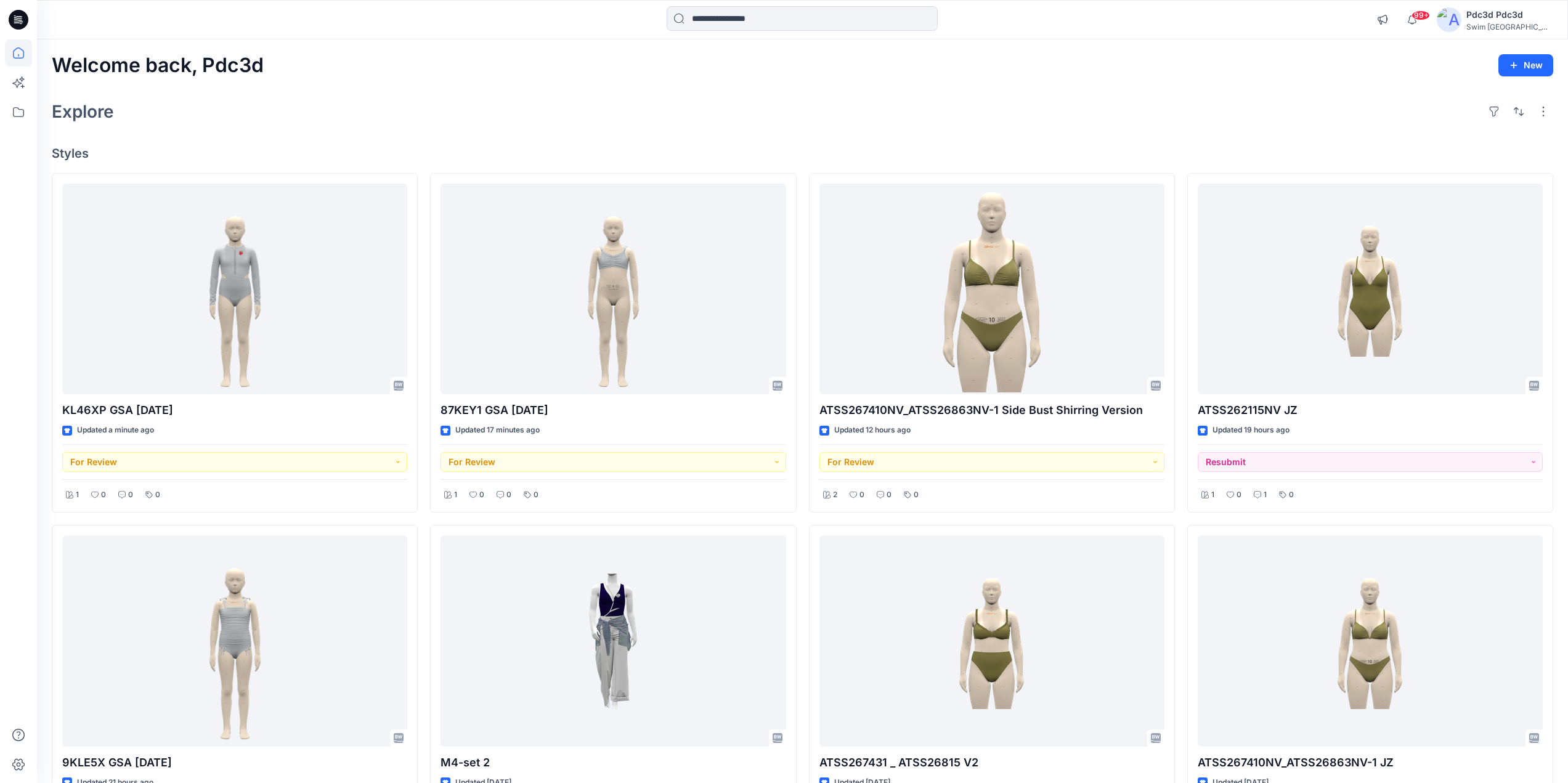
click at [441, 119] on div "Explore" at bounding box center [802, 112] width 1502 height 30
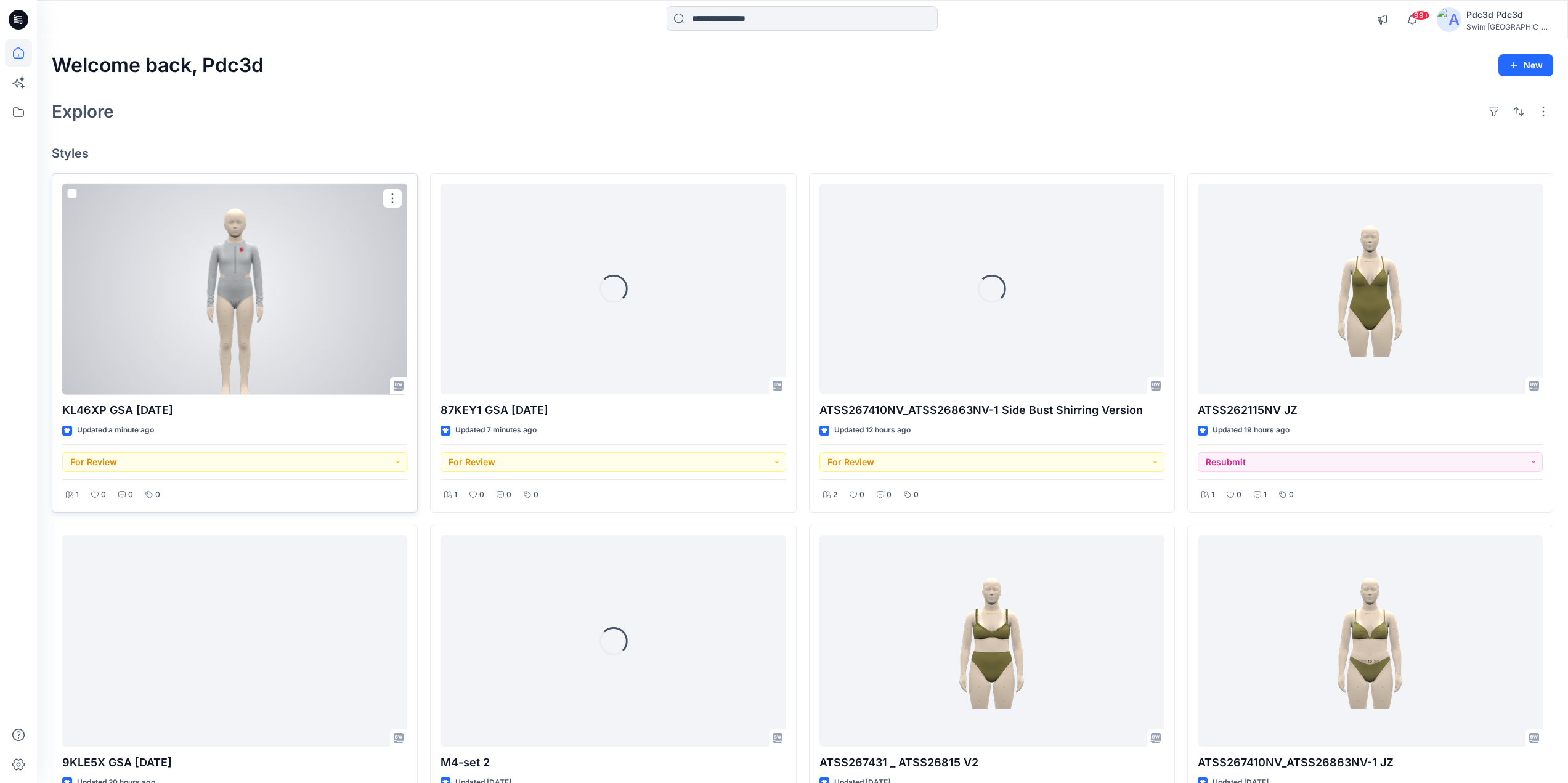
click at [280, 294] on div at bounding box center [235, 288] width 345 height 211
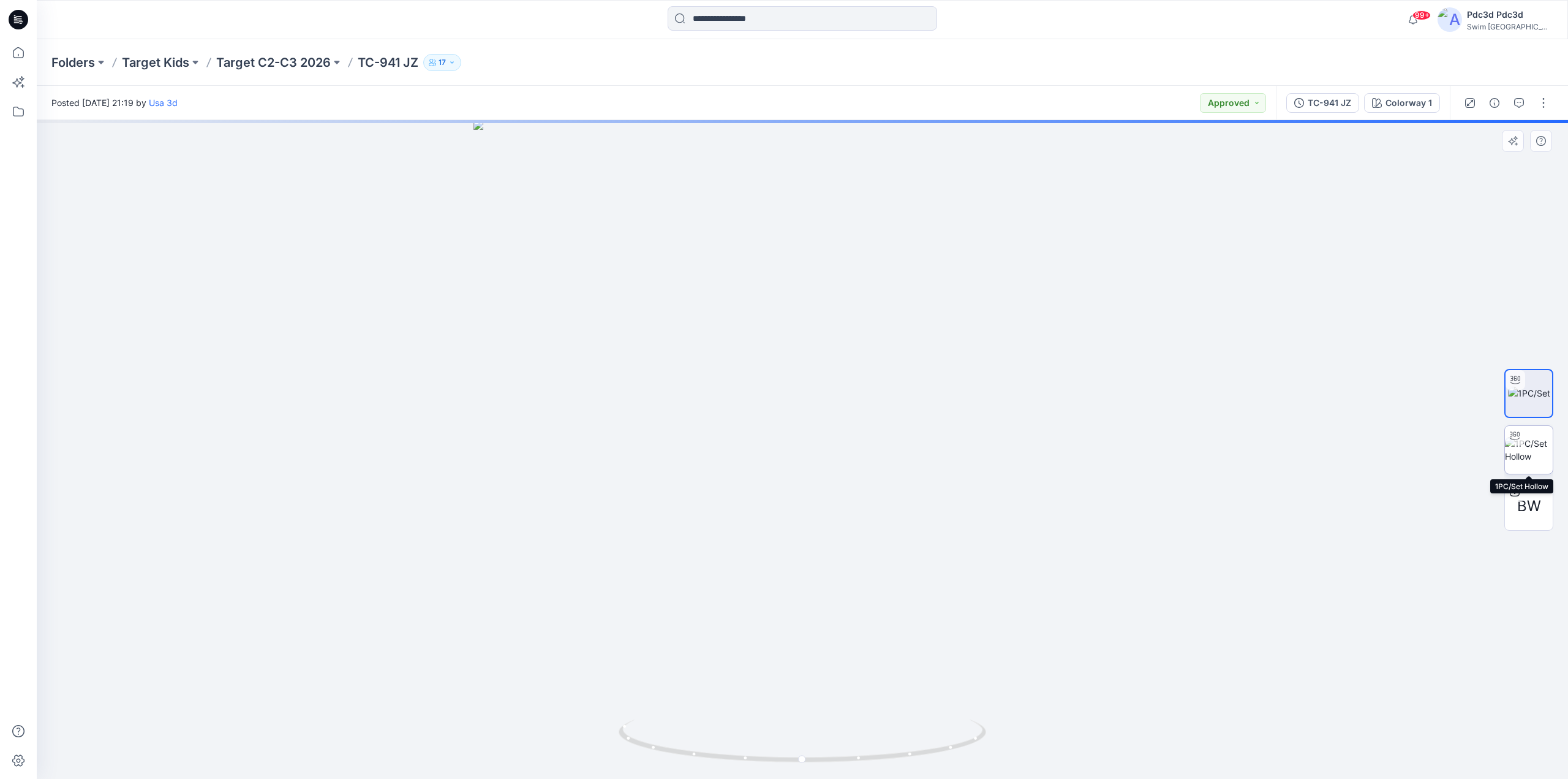
click at [1529, 454] on img at bounding box center [1529, 450] width 48 height 26
drag, startPoint x: 948, startPoint y: 232, endPoint x: 843, endPoint y: 575, distance: 358.7
click at [843, 575] on img at bounding box center [802, 449] width 1009 height 659
drag, startPoint x: 974, startPoint y: 742, endPoint x: 843, endPoint y: 728, distance: 131.7
click at [843, 728] on icon at bounding box center [804, 743] width 371 height 46
